Goal: Information Seeking & Learning: Learn about a topic

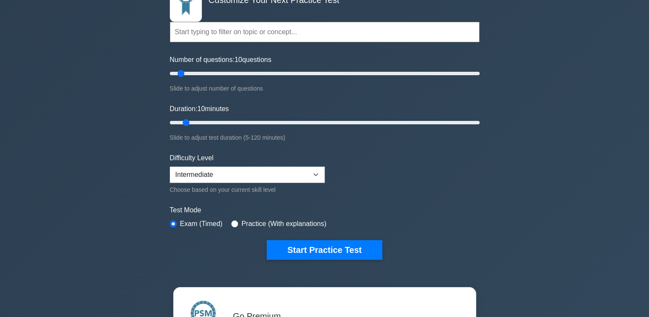
scroll to position [85, 0]
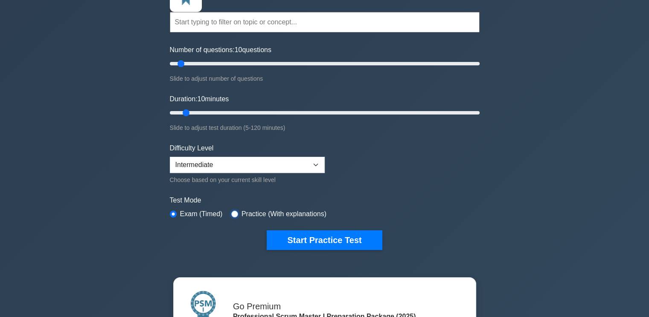
click at [232, 213] on input "radio" at bounding box center [234, 213] width 7 height 7
radio input "true"
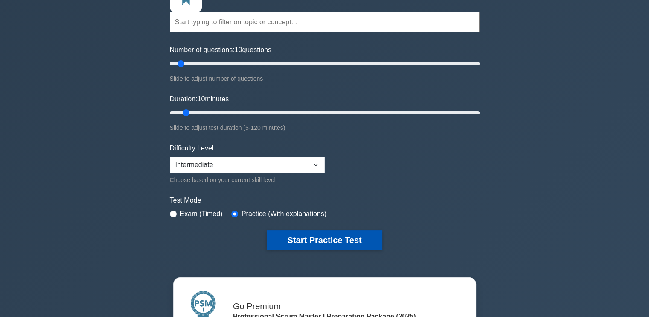
click at [331, 239] on button "Start Practice Test" at bounding box center [324, 240] width 115 height 20
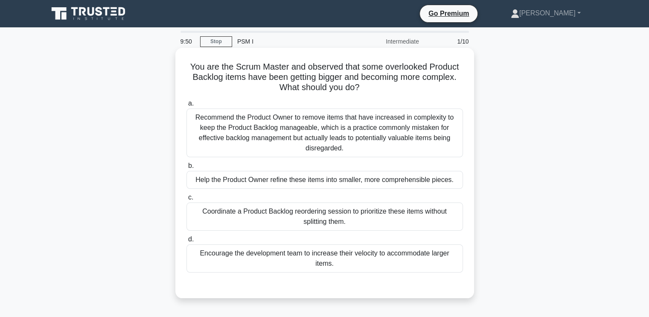
click at [344, 169] on label "b. Help the Product Owner refine these items into smaller, more comprehensible …" at bounding box center [325, 174] width 277 height 28
click at [187, 169] on input "b. Help the Product Owner refine these items into smaller, more comprehensible …" at bounding box center [187, 166] width 0 height 6
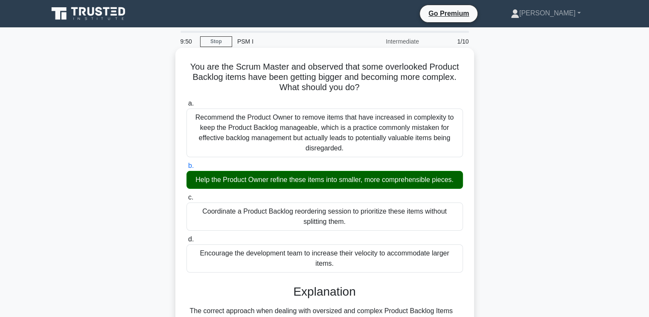
click at [339, 181] on div "Help the Product Owner refine these items into smaller, more comprehensible pie…" at bounding box center [325, 180] width 277 height 18
click at [187, 169] on input "b. Help the Product Owner refine these items into smaller, more comprehensible …" at bounding box center [187, 166] width 0 height 6
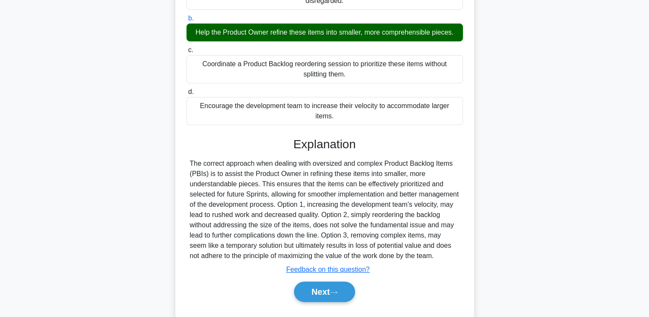
scroll to position [168, 0]
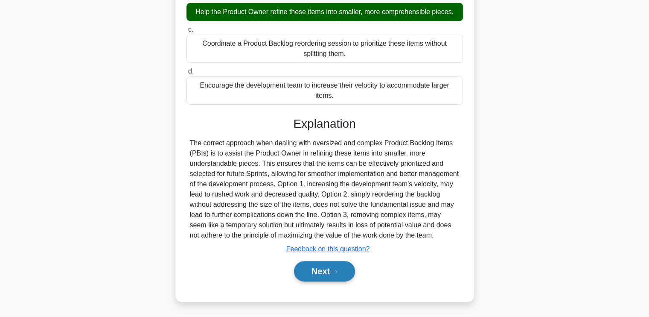
click at [326, 273] on button "Next" at bounding box center [324, 271] width 61 height 20
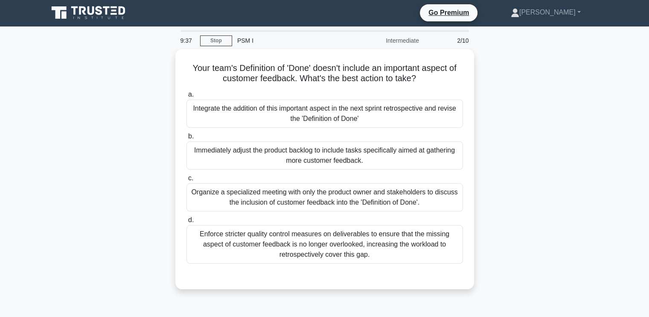
scroll to position [0, 0]
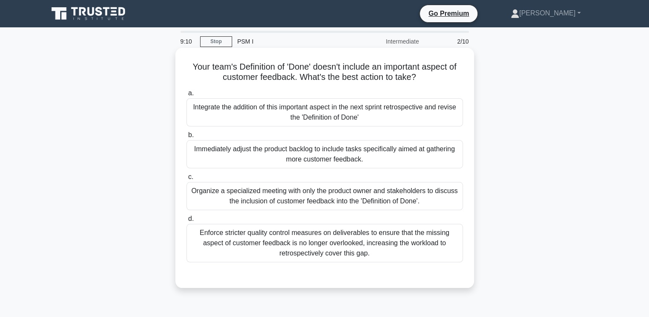
click at [307, 119] on div "Integrate the addition of this important aspect in the next sprint retrospectiv…" at bounding box center [325, 112] width 277 height 28
click at [187, 96] on input "a. Integrate the addition of this important aspect in the next sprint retrospec…" at bounding box center [187, 93] width 0 height 6
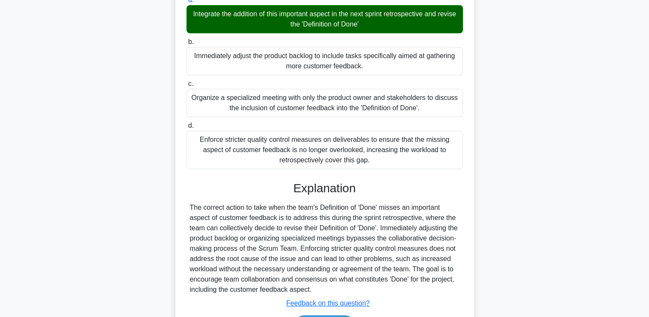
scroll to position [147, 0]
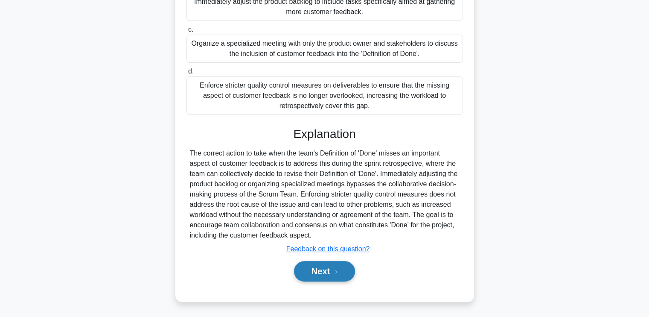
click at [336, 266] on button "Next" at bounding box center [324, 271] width 61 height 20
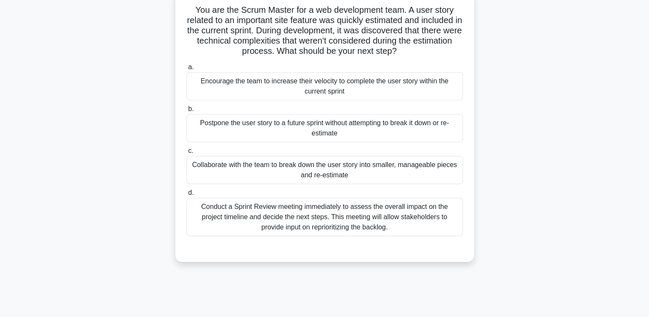
scroll to position [16, 0]
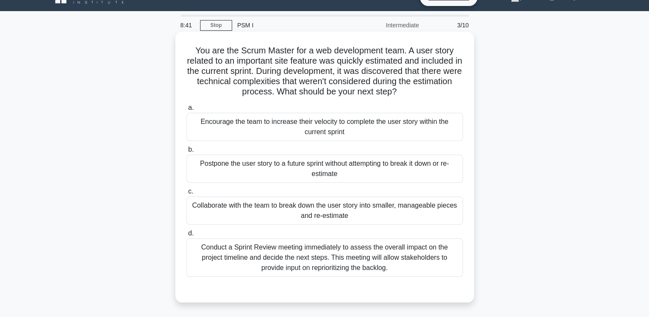
click at [363, 213] on div "Collaborate with the team to break down the user story into smaller, manageable…" at bounding box center [325, 210] width 277 height 28
click at [187, 194] on input "c. Collaborate with the team to break down the user story into smaller, managea…" at bounding box center [187, 192] width 0 height 6
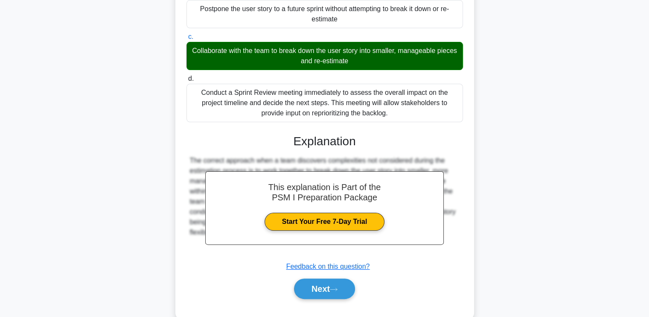
scroll to position [188, 0]
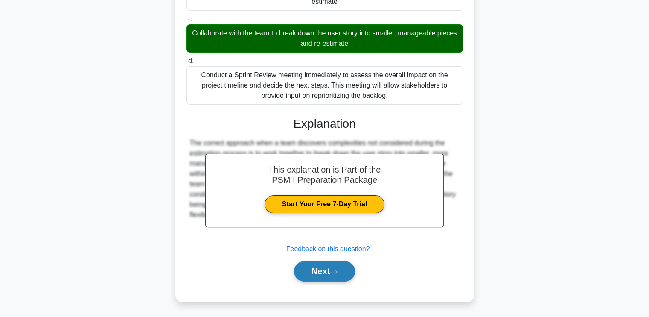
click at [345, 278] on button "Next" at bounding box center [324, 271] width 61 height 20
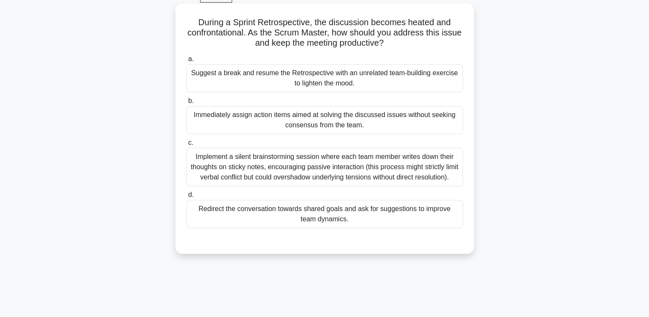
scroll to position [59, 0]
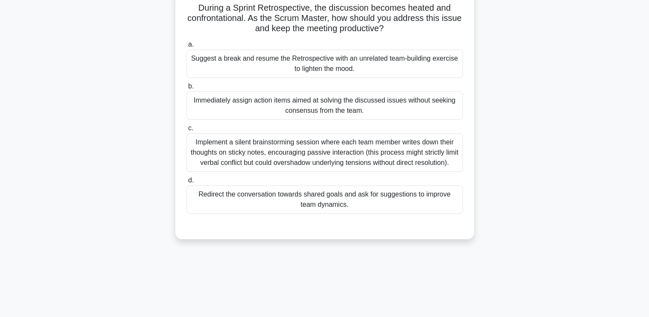
click at [413, 191] on div "Redirect the conversation towards shared goals and ask for suggestions to impro…" at bounding box center [325, 199] width 277 height 28
click at [187, 183] on input "d. Redirect the conversation towards shared goals and ask for suggestions to im…" at bounding box center [187, 181] width 0 height 6
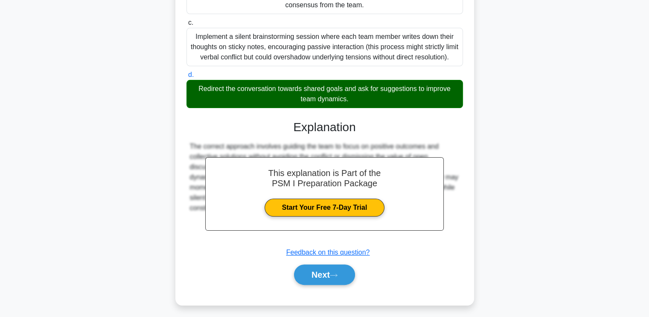
scroll to position [168, 0]
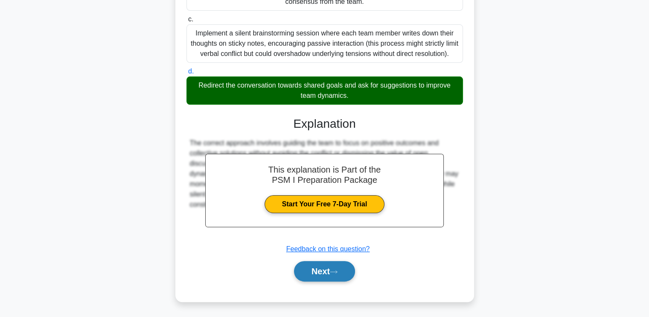
click at [338, 272] on icon at bounding box center [334, 271] width 8 height 5
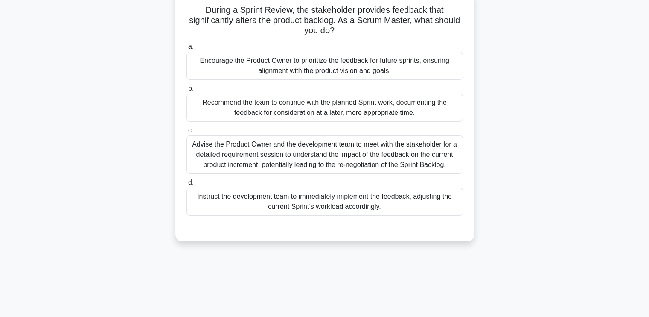
scroll to position [16, 0]
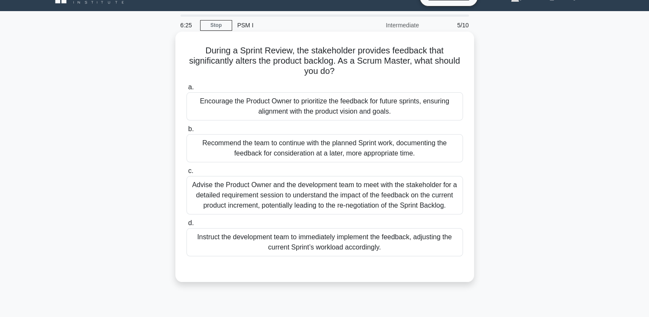
click at [406, 196] on div "Advise the Product Owner and the development team to meet with the stakeholder …" at bounding box center [325, 195] width 277 height 38
click at [187, 174] on input "c. Advise the Product Owner and the development team to meet with the stakehold…" at bounding box center [187, 171] width 0 height 6
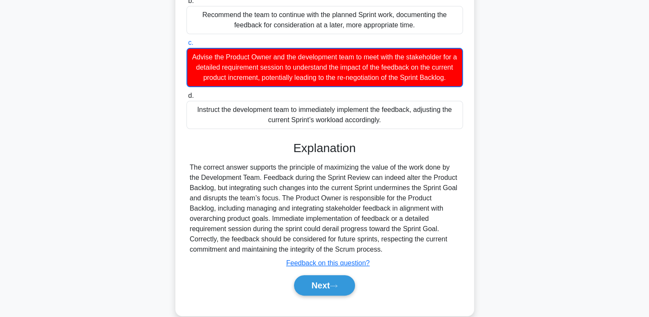
scroll to position [169, 0]
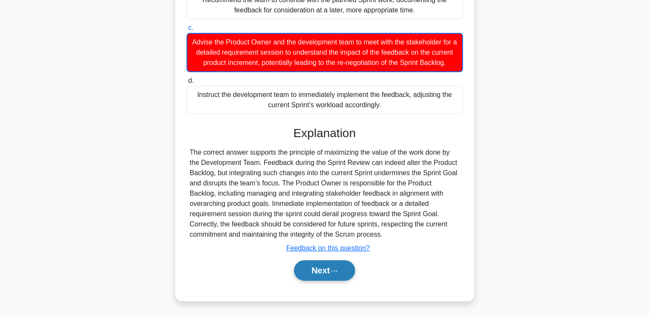
click at [345, 273] on button "Next" at bounding box center [324, 270] width 61 height 20
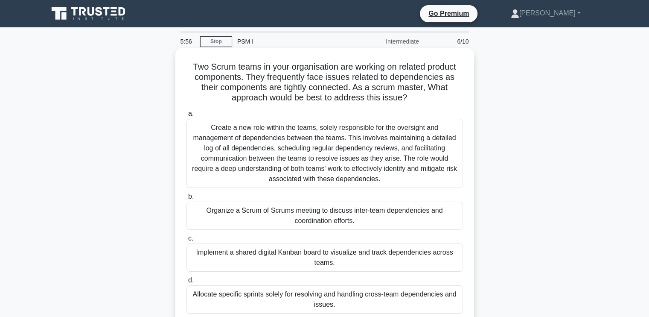
scroll to position [0, 0]
click at [399, 213] on div "Organize a Scrum of Scrums meeting to discuss inter-team dependencies and coord…" at bounding box center [325, 215] width 277 height 28
click at [187, 199] on input "b. Organize a Scrum of Scrums meeting to discuss inter-team dependencies and co…" at bounding box center [187, 197] width 0 height 6
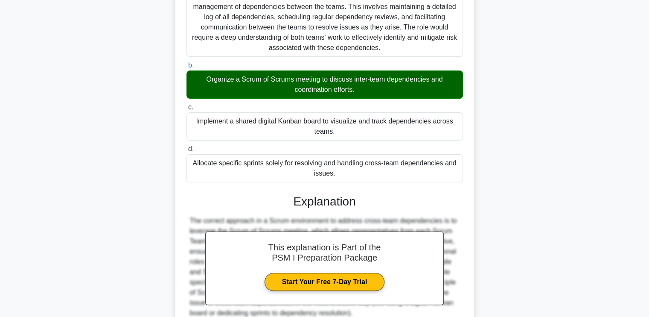
scroll to position [171, 0]
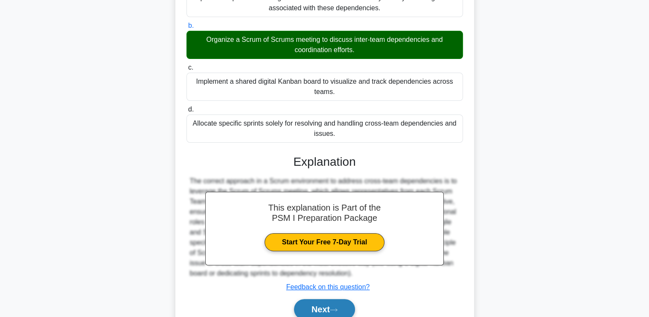
click at [340, 304] on button "Next" at bounding box center [324, 309] width 61 height 20
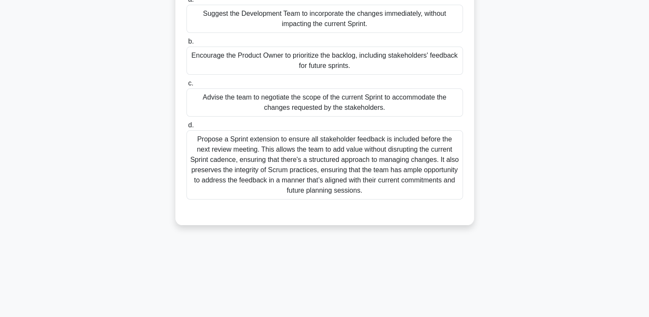
scroll to position [16, 0]
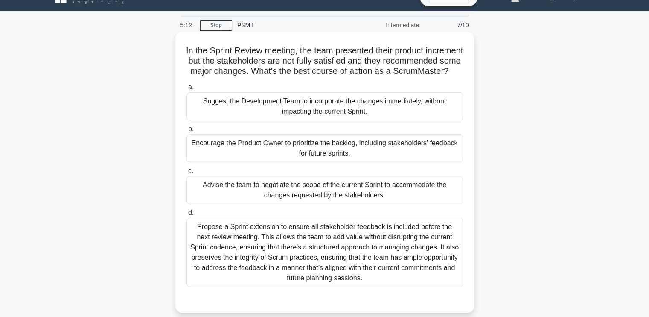
click at [330, 162] on div "Encourage the Product Owner to prioritize the backlog, including stakeholders' …" at bounding box center [325, 148] width 277 height 28
click at [187, 132] on input "b. Encourage the Product Owner to prioritize the backlog, including stakeholder…" at bounding box center [187, 129] width 0 height 6
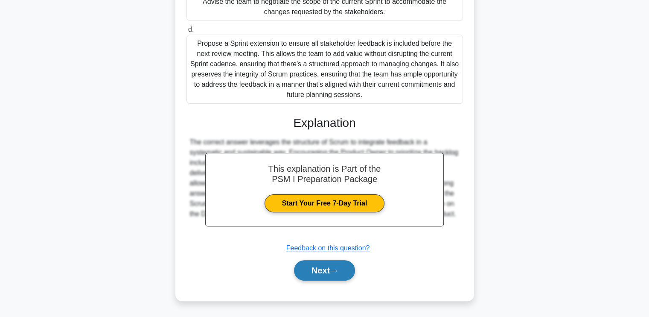
click at [333, 265] on button "Next" at bounding box center [324, 270] width 61 height 20
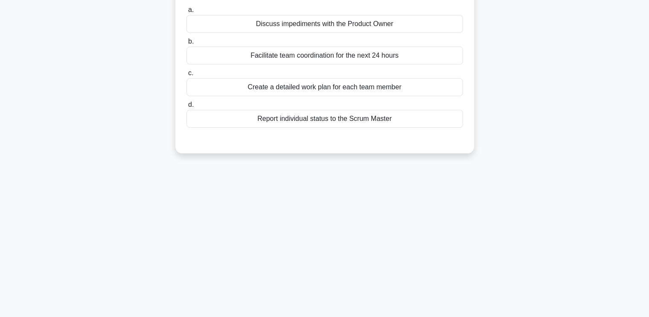
scroll to position [0, 0]
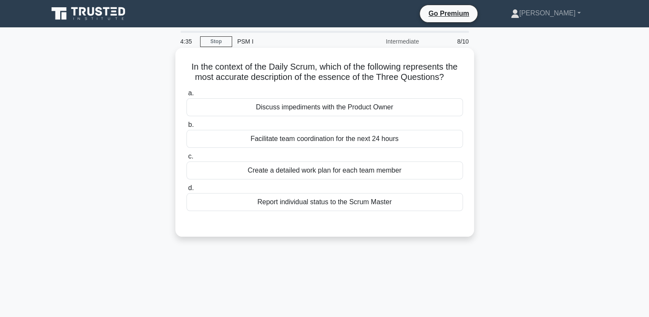
click at [324, 174] on div "Create a detailed work plan for each team member" at bounding box center [325, 170] width 277 height 18
click at [187, 159] on input "c. Create a detailed work plan for each team member" at bounding box center [187, 157] width 0 height 6
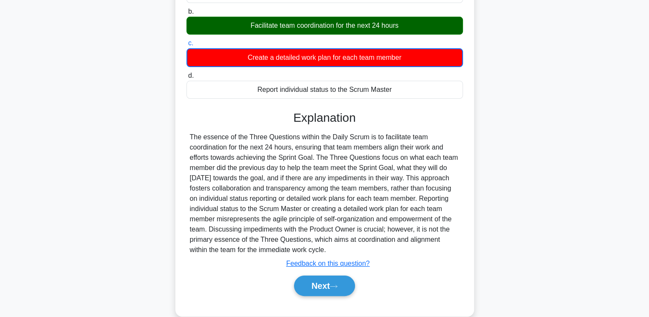
scroll to position [128, 0]
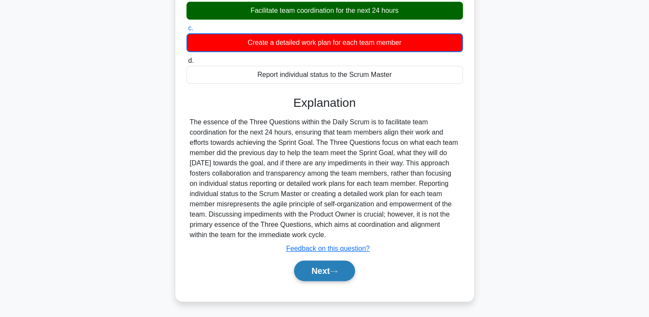
click at [333, 272] on icon at bounding box center [334, 271] width 8 height 5
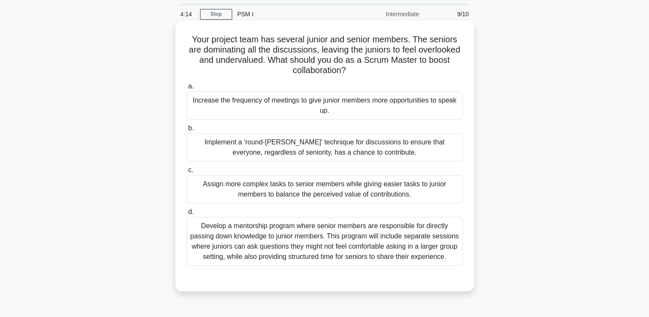
scroll to position [43, 0]
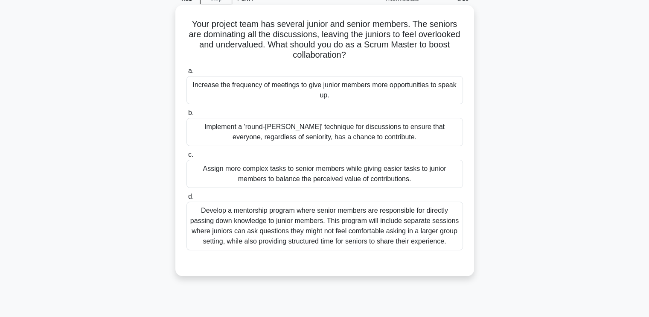
click at [319, 220] on div "Develop a mentorship program where senior members are responsible for directly …" at bounding box center [325, 225] width 277 height 49
click at [187, 199] on input "d. Develop a mentorship program where senior members are responsible for direct…" at bounding box center [187, 197] width 0 height 6
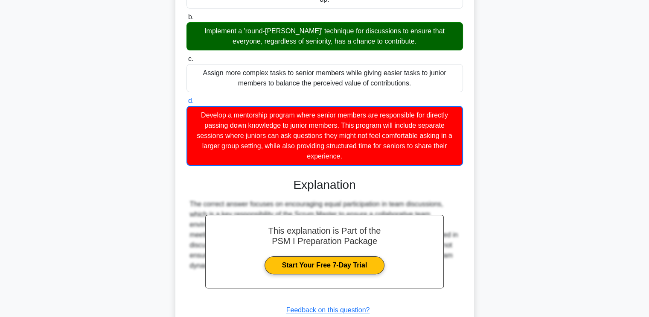
scroll to position [171, 0]
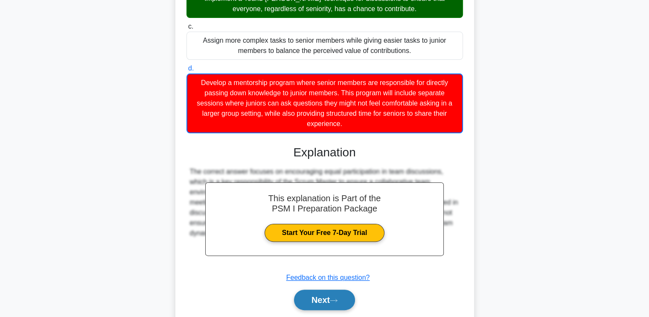
click at [325, 305] on button "Next" at bounding box center [324, 299] width 61 height 20
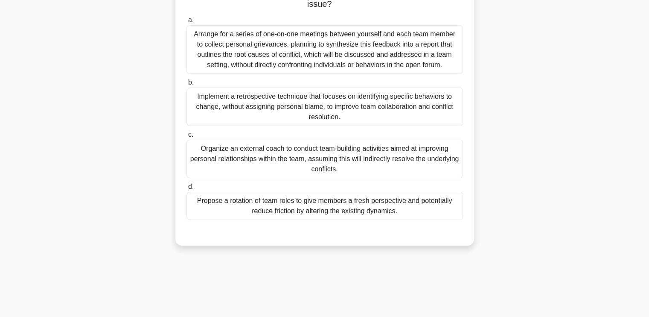
scroll to position [16, 0]
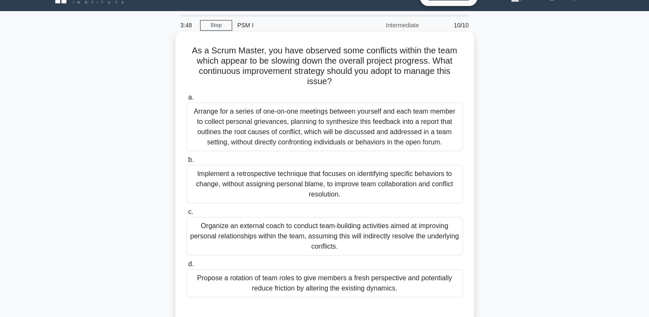
click at [295, 181] on div "Implement a retrospective technique that focuses on identifying specific behavi…" at bounding box center [325, 184] width 277 height 38
click at [187, 163] on input "b. Implement a retrospective technique that focuses on identifying specific beh…" at bounding box center [187, 160] width 0 height 6
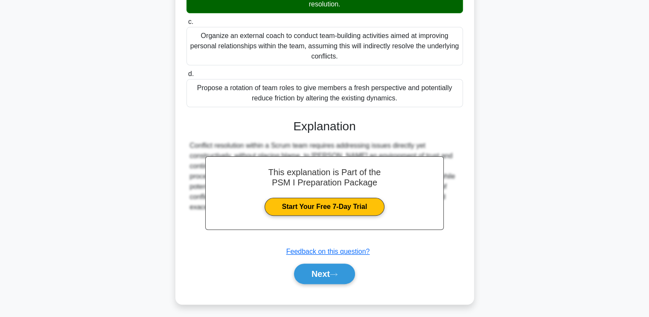
scroll to position [209, 0]
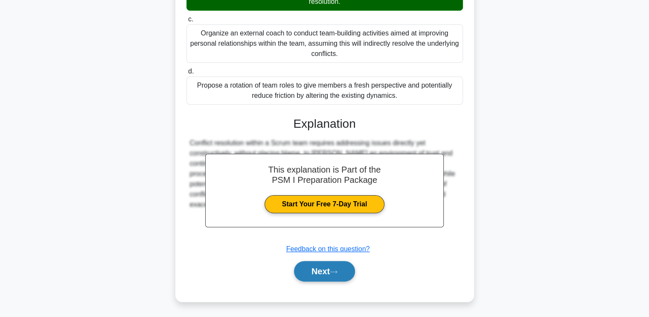
click at [329, 276] on button "Next" at bounding box center [324, 271] width 61 height 20
